Goal: Task Accomplishment & Management: Use online tool/utility

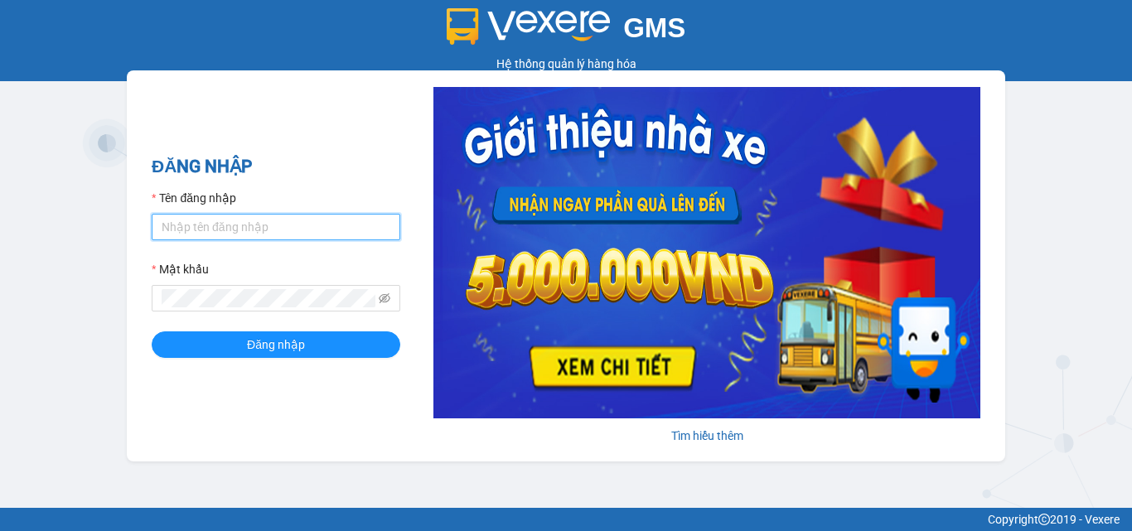
click at [255, 231] on input "Tên đăng nhập" at bounding box center [276, 227] width 249 height 27
type input "nhansu3.petrobp"
drag, startPoint x: 208, startPoint y: 228, endPoint x: 157, endPoint y: 235, distance: 51.8
click at [157, 235] on input "nhansu3.petrobp" at bounding box center [276, 227] width 249 height 27
click at [207, 279] on label "Mật khẩu" at bounding box center [180, 269] width 57 height 18
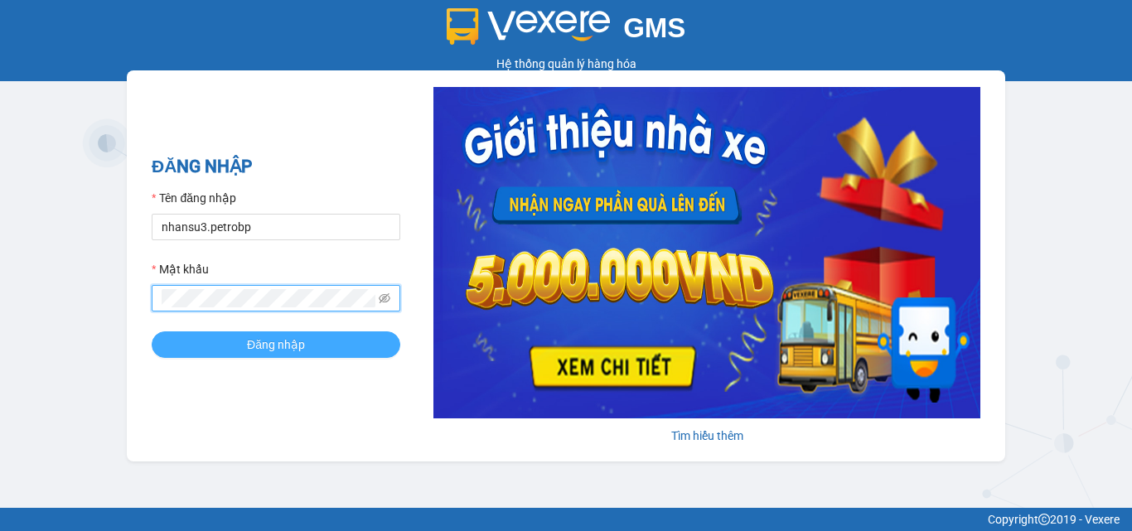
click at [256, 354] on span "Đăng nhập" at bounding box center [276, 345] width 58 height 18
